Goal: Find specific page/section: Find specific page/section

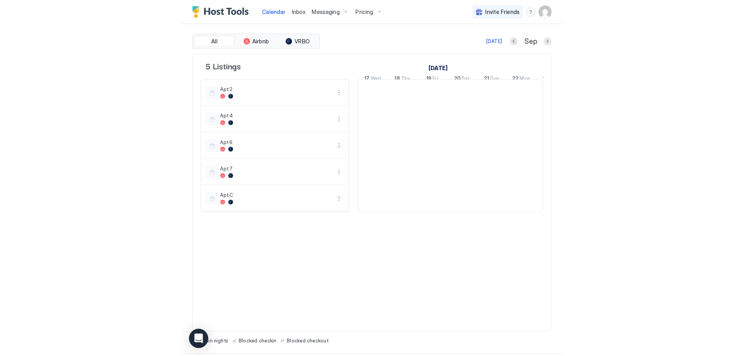
scroll to position [0, 431]
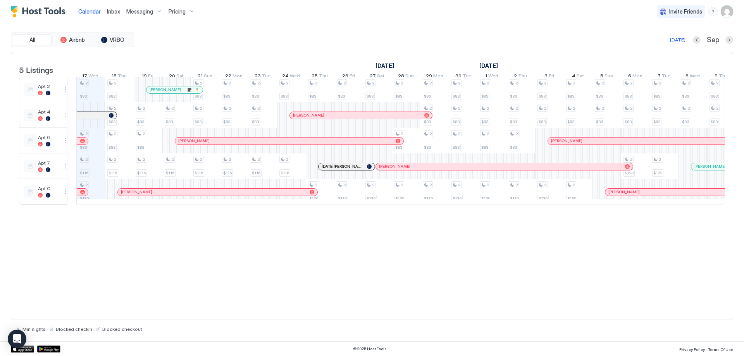
drag, startPoint x: 163, startPoint y: 112, endPoint x: 68, endPoint y: 103, distance: 95.4
click at [68, 103] on td at bounding box center [71, 141] width 9 height 128
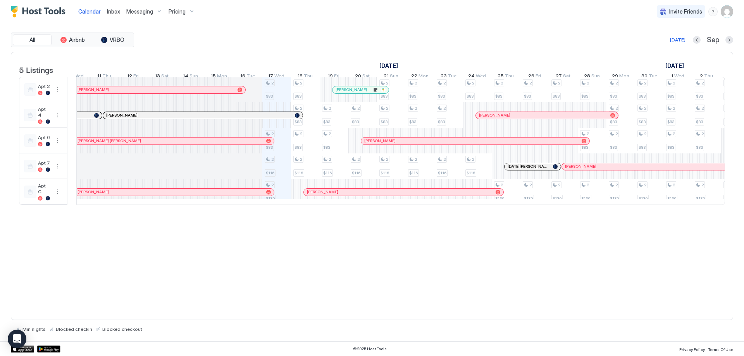
scroll to position [0, 229]
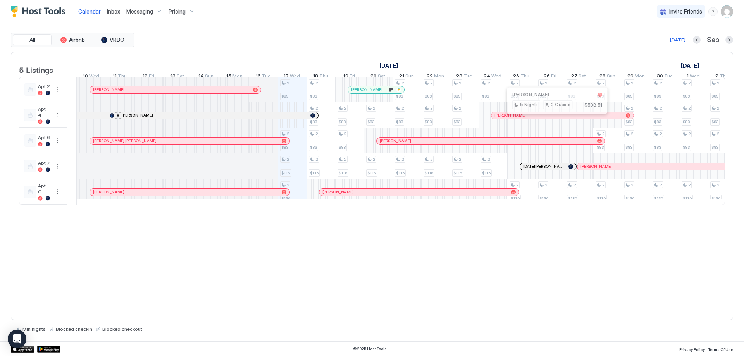
click at [554, 119] on div at bounding box center [554, 115] width 6 height 6
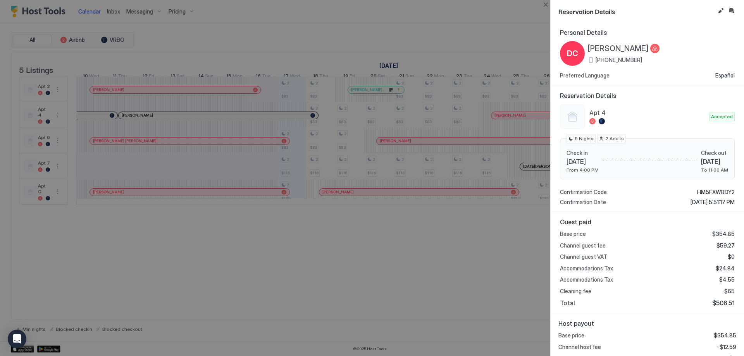
scroll to position [36, 0]
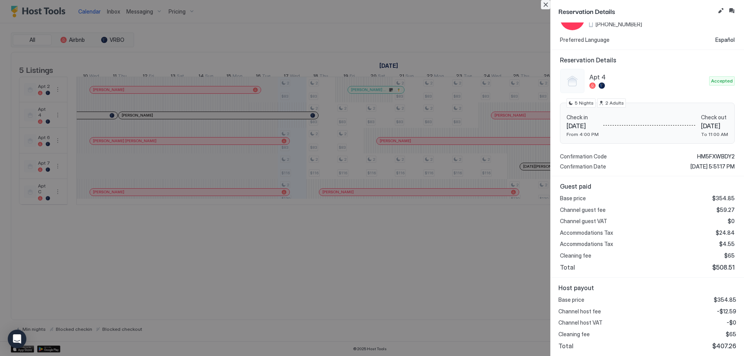
click at [547, 4] on button "Close" at bounding box center [545, 4] width 9 height 9
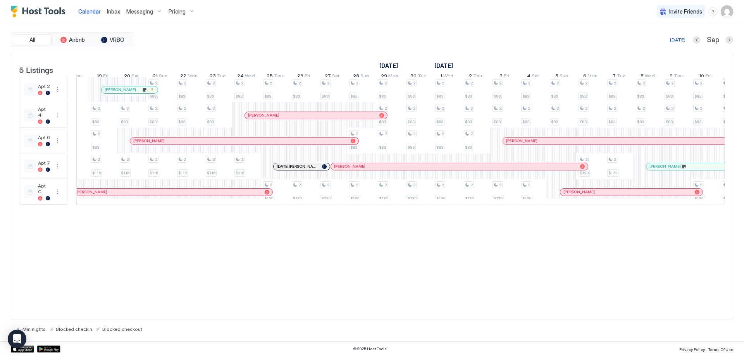
scroll to position [0, 492]
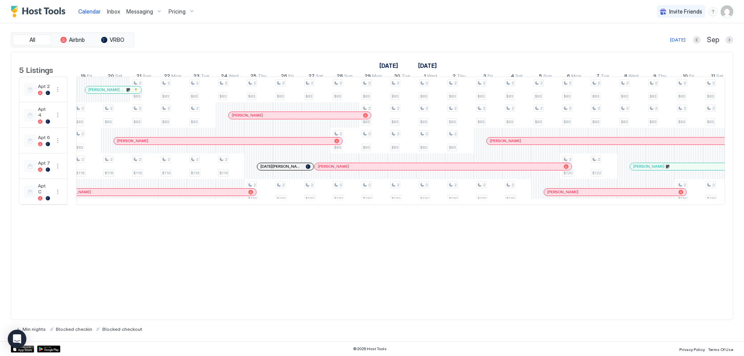
click at [516, 170] on div at bounding box center [516, 167] width 6 height 6
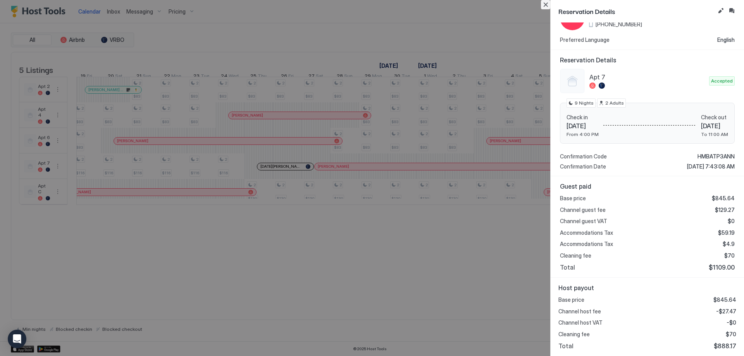
click at [544, 4] on button "Close" at bounding box center [545, 4] width 9 height 9
